Goal: Task Accomplishment & Management: Manage account settings

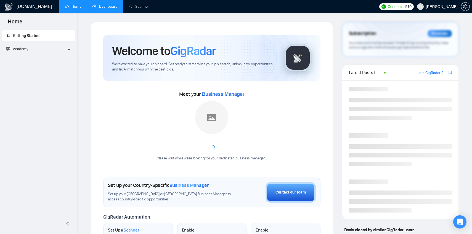
click at [113, 9] on link "Dashboard" at bounding box center [104, 6] width 25 height 5
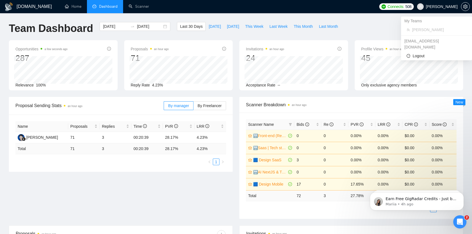
click at [447, 7] on span "[PERSON_NAME]" at bounding box center [442, 7] width 32 height 0
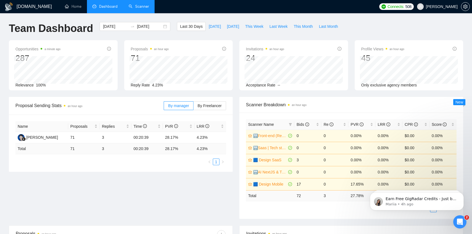
click at [144, 6] on link "Scanner" at bounding box center [139, 6] width 20 height 5
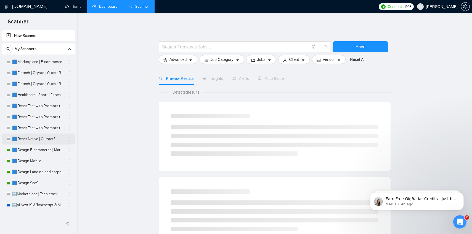
scroll to position [3, 0]
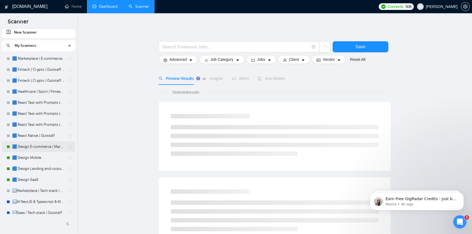
click at [34, 146] on link "🟦 Design E-commerce | Marketplace" at bounding box center [38, 147] width 52 height 11
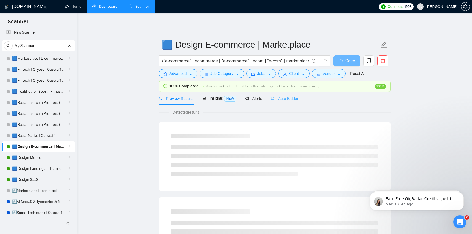
click at [295, 94] on div "Auto Bidder" at bounding box center [284, 98] width 27 height 13
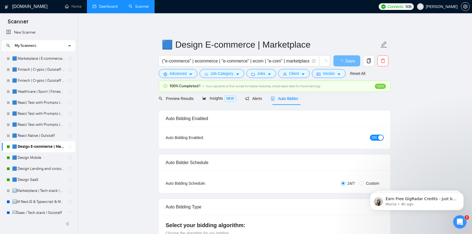
click at [376, 141] on div "ON" at bounding box center [347, 138] width 73 height 9
click at [378, 137] on div "button" at bounding box center [380, 137] width 5 height 5
click at [349, 57] on button "Save" at bounding box center [346, 60] width 27 height 11
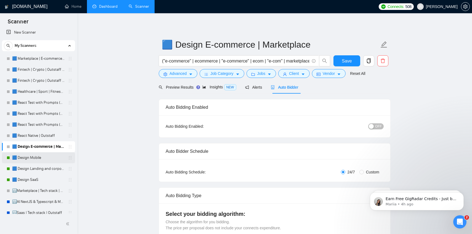
click at [33, 161] on link "🟦 Design Mobile" at bounding box center [38, 158] width 52 height 11
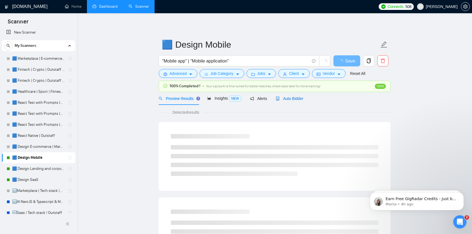
click at [300, 97] on span "Auto Bidder" at bounding box center [289, 99] width 27 height 4
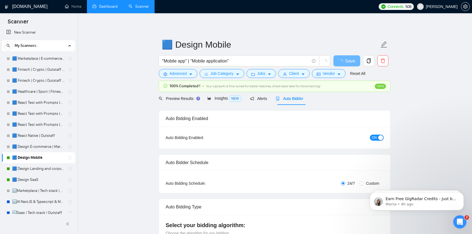
click at [374, 131] on div "Auto Bidding Enabled: ON" at bounding box center [274, 138] width 231 height 22
click at [377, 134] on div "ON" at bounding box center [347, 138] width 73 height 9
click at [376, 137] on span "ON" at bounding box center [374, 138] width 5 height 6
click at [343, 58] on span "Save" at bounding box center [347, 61] width 10 height 7
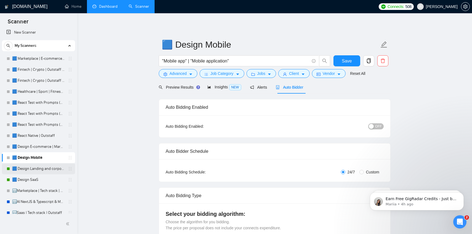
click at [36, 167] on link "🟦 Design Landing and corporate" at bounding box center [38, 169] width 52 height 11
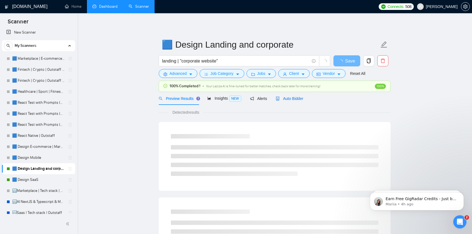
click at [293, 97] on span "Auto Bidder" at bounding box center [289, 99] width 27 height 4
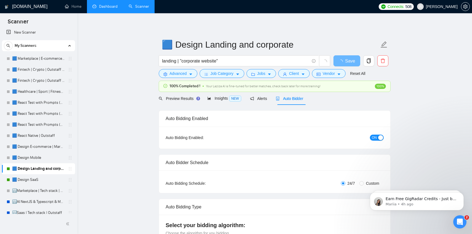
click at [371, 143] on div "Auto Bidding Enabled: ON" at bounding box center [274, 138] width 231 height 22
click at [372, 141] on div "ON" at bounding box center [347, 138] width 73 height 9
click at [372, 140] on span "ON" at bounding box center [374, 138] width 5 height 6
click at [347, 61] on span "Save" at bounding box center [347, 61] width 10 height 7
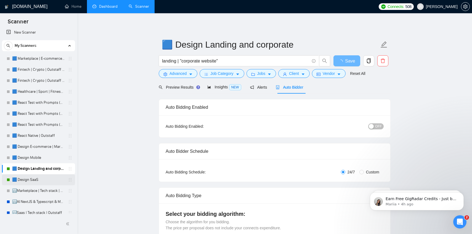
click at [30, 182] on link "🟦 Design SaaS" at bounding box center [38, 180] width 52 height 11
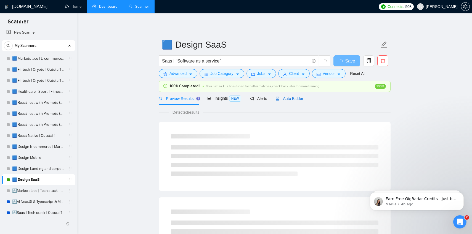
click at [286, 100] on span "Auto Bidder" at bounding box center [289, 99] width 27 height 4
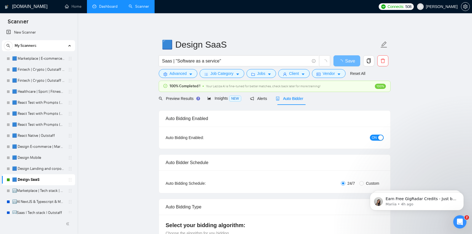
click at [382, 137] on div "button" at bounding box center [380, 137] width 5 height 5
click at [349, 63] on span "Save" at bounding box center [347, 61] width 10 height 7
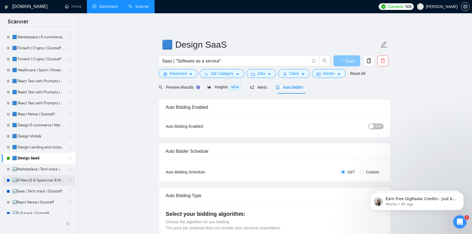
scroll to position [31, 0]
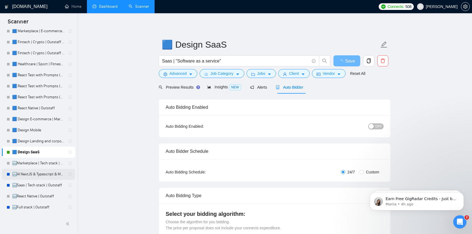
click at [37, 175] on link "🔛AI NextJS & Typescript & MUI & Tailwind | Outstaff" at bounding box center [38, 174] width 52 height 11
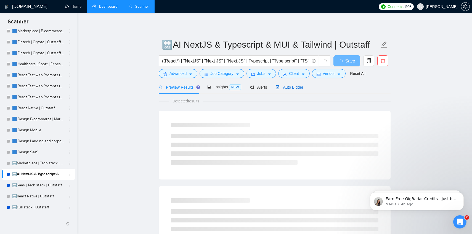
click at [286, 88] on span "Auto Bidder" at bounding box center [289, 87] width 27 height 4
